Goal: Check status: Check status

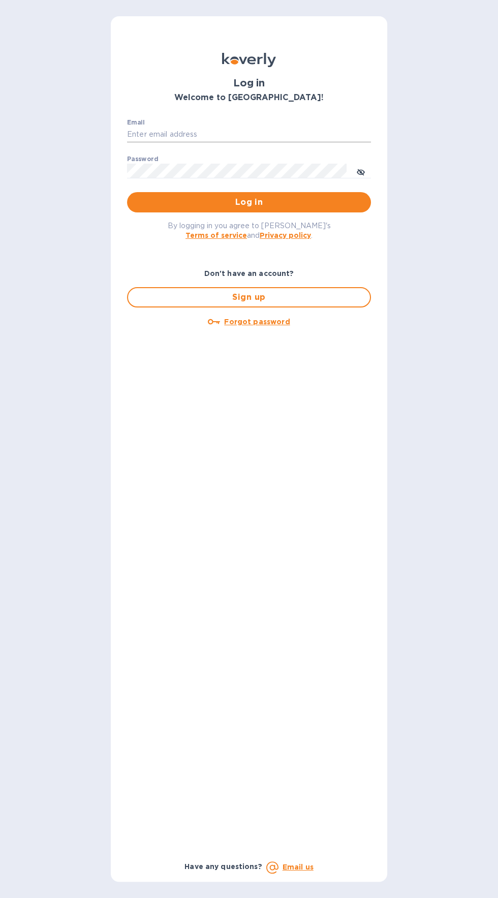
click at [318, 132] on input "Email" at bounding box center [249, 134] width 244 height 15
type input "jack@ajvisualsolutions.com"
click at [127, 192] on button "Log in" at bounding box center [249, 202] width 244 height 20
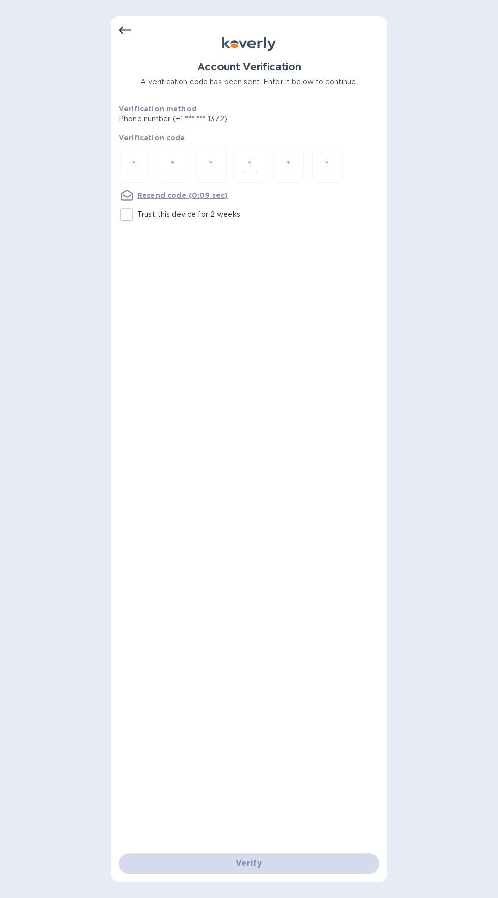
click at [262, 174] on div at bounding box center [250, 165] width 30 height 36
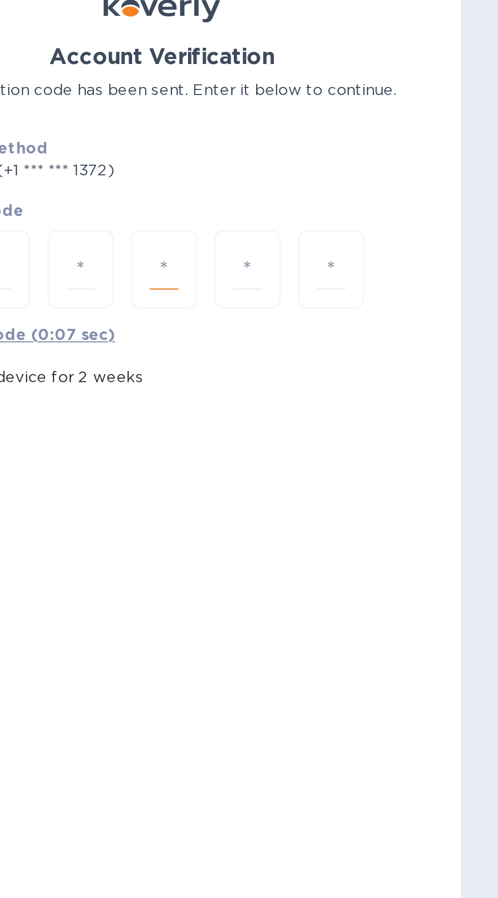
type input "1"
type input "9"
type input "3"
type input "1"
type input "9"
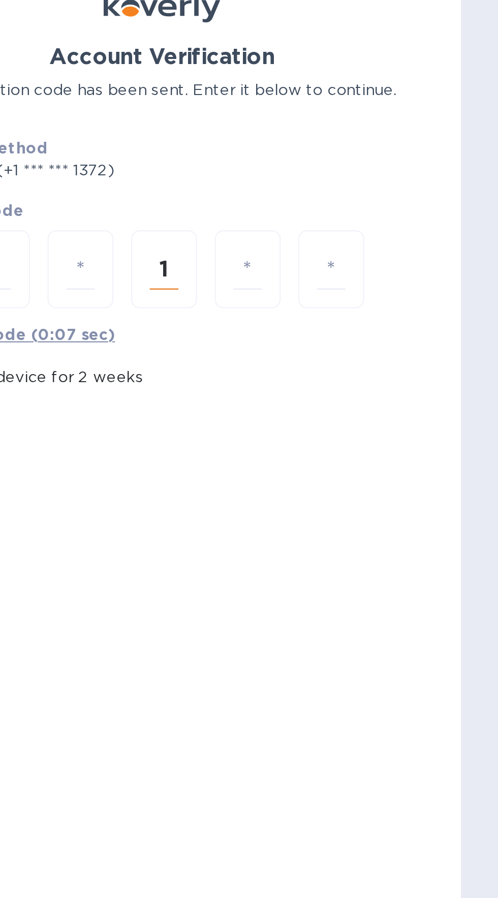
type input "6"
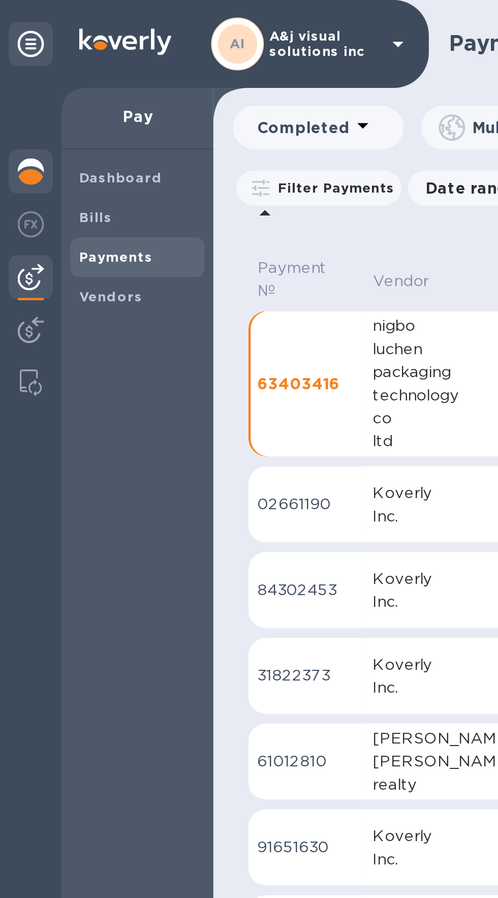
click at [12, 81] on img at bounding box center [14, 79] width 12 height 12
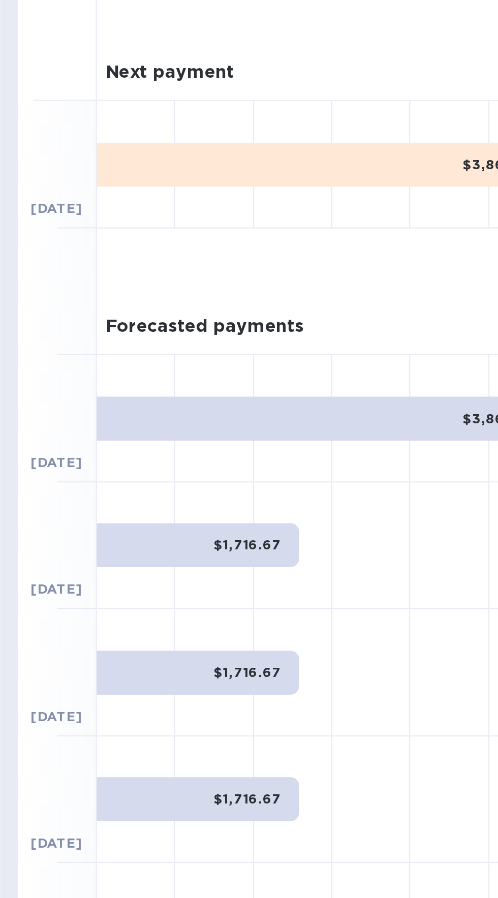
scroll to position [0, 43]
